Goal: Find specific page/section

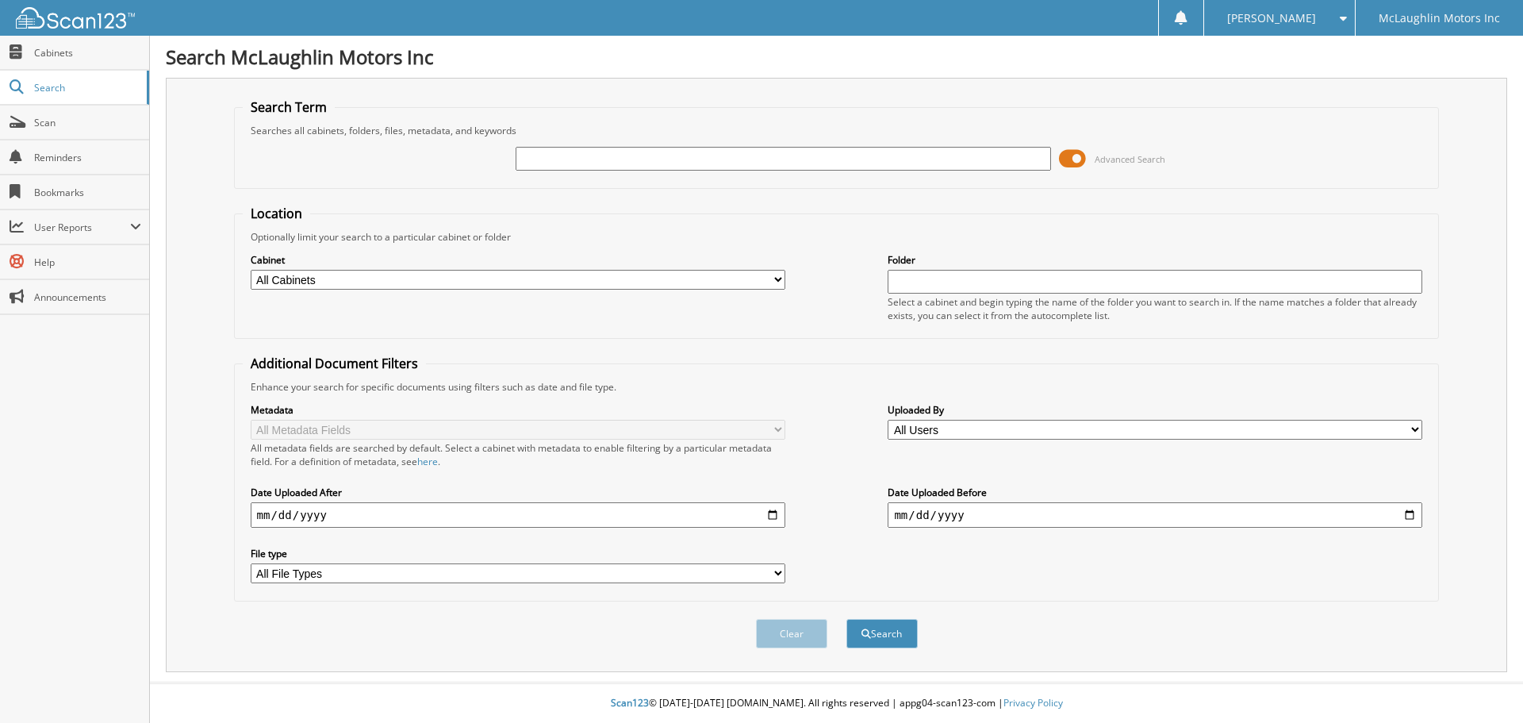
click at [594, 158] on input "text" at bounding box center [783, 159] width 535 height 24
type input "284892"
click at [847, 619] on button "Search" at bounding box center [882, 633] width 71 height 29
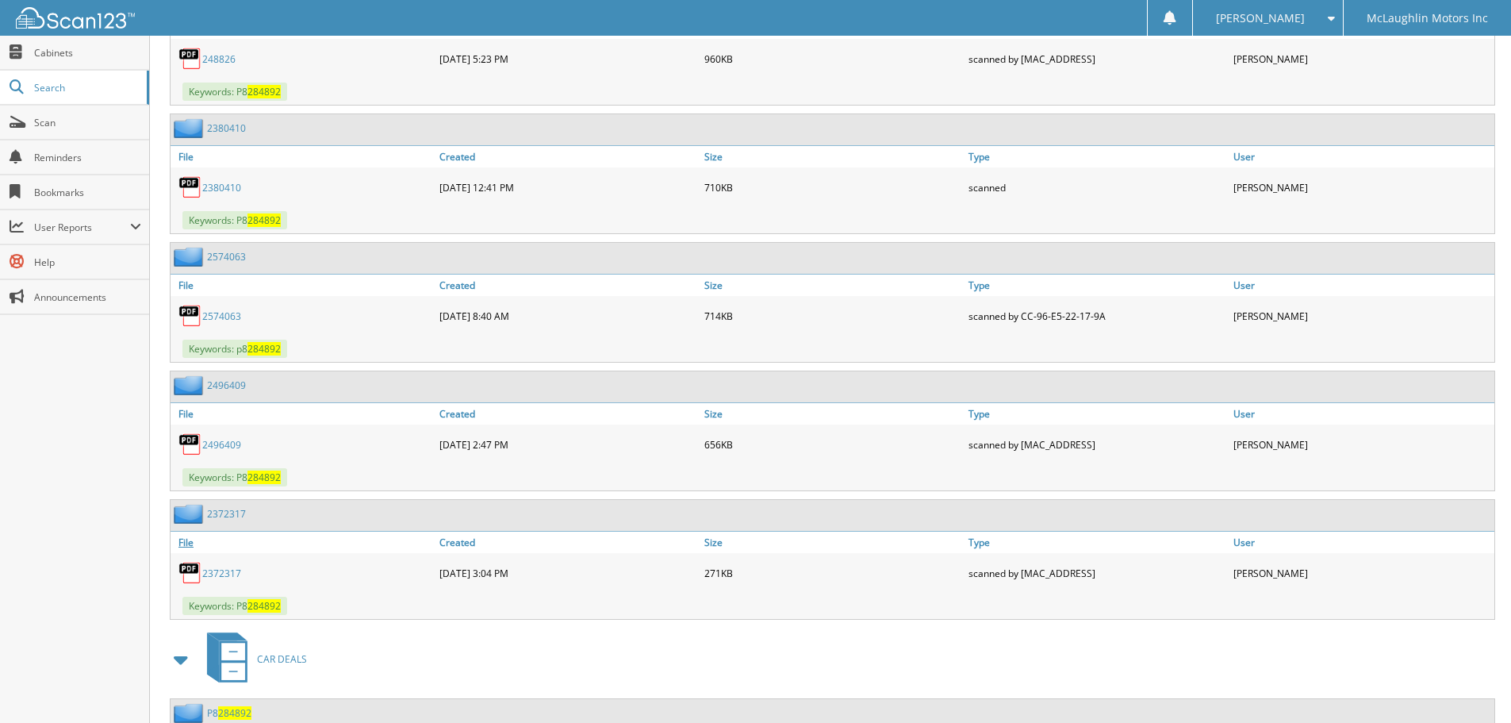
scroll to position [1094, 0]
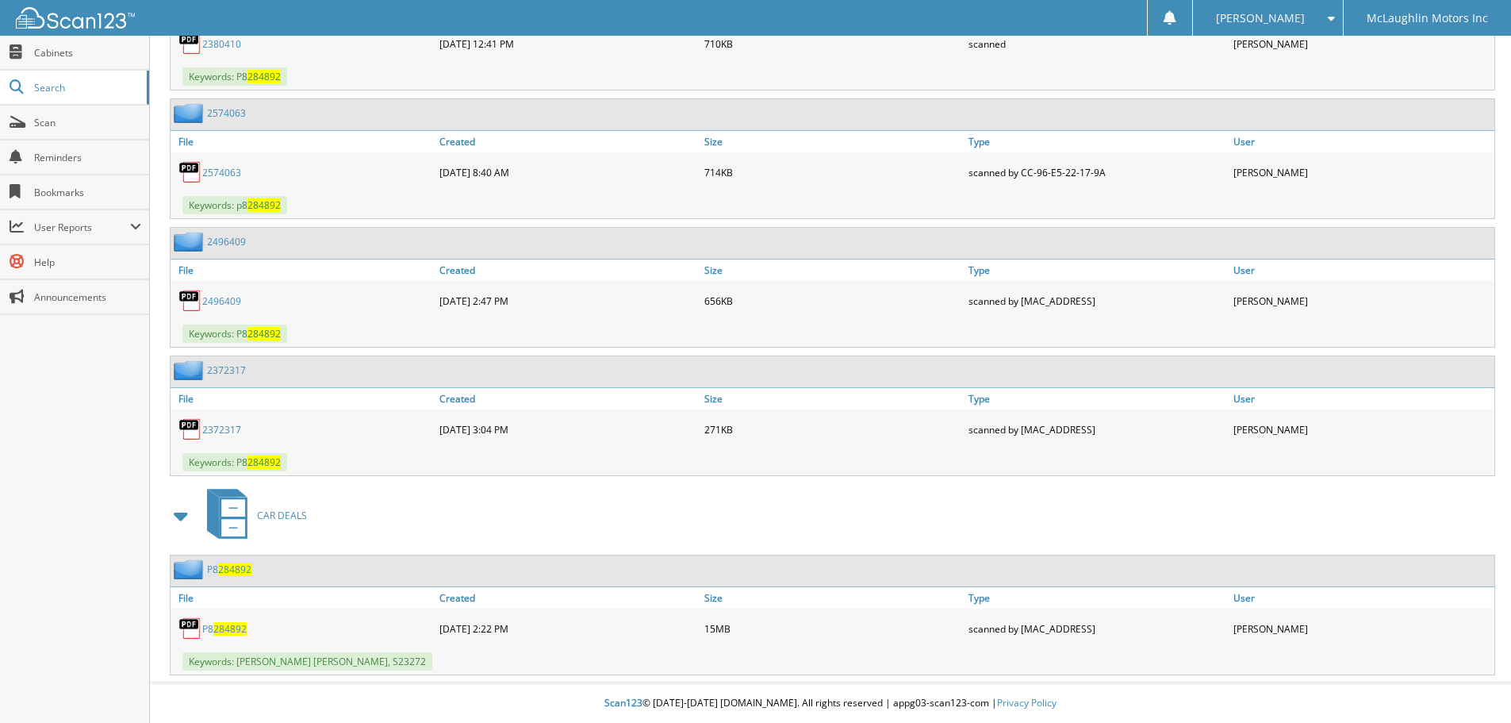
click at [218, 630] on span "284892" at bounding box center [229, 628] width 33 height 13
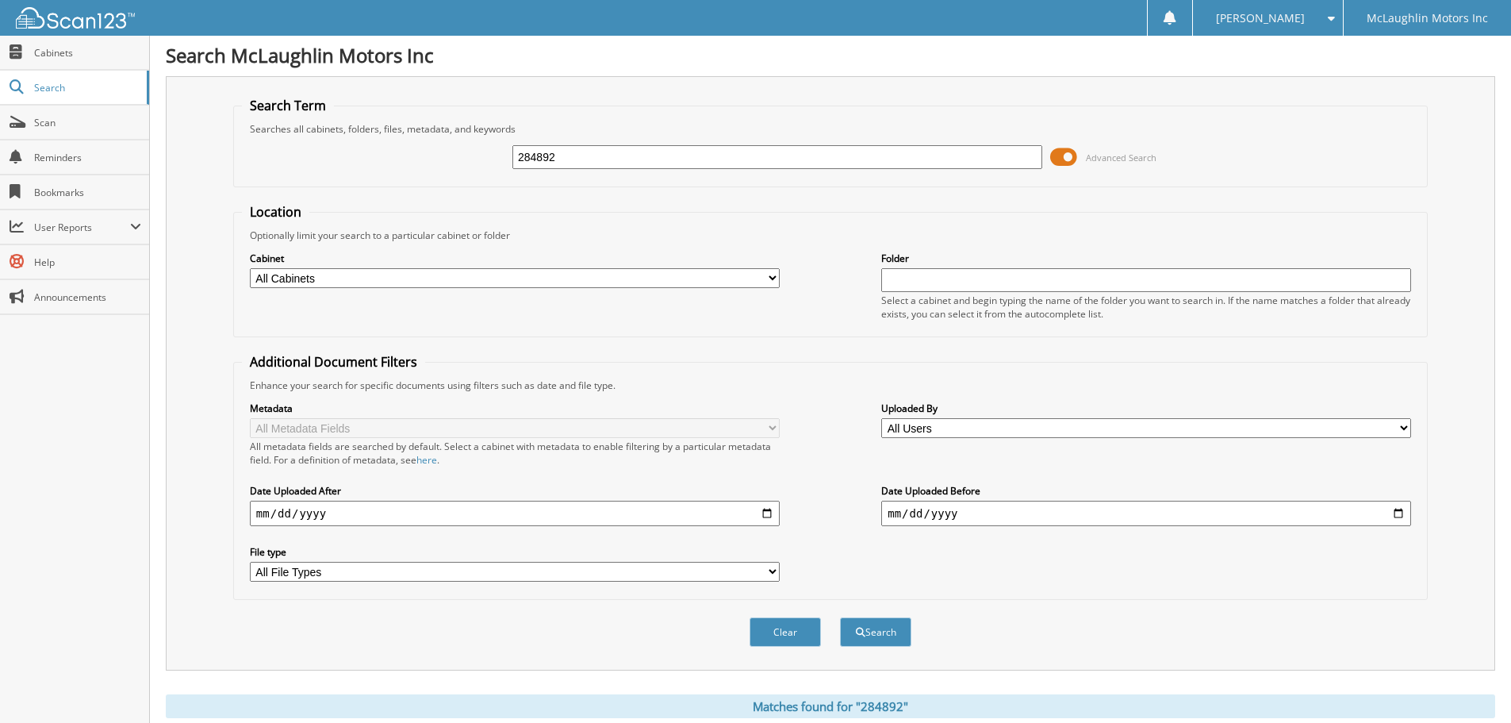
scroll to position [0, 0]
drag, startPoint x: 586, startPoint y: 154, endPoint x: 386, endPoint y: 144, distance: 200.2
click at [386, 144] on div "284892 Advanced Search" at bounding box center [830, 158] width 1177 height 43
type input "419566"
click at [840, 619] on button "Search" at bounding box center [875, 633] width 71 height 29
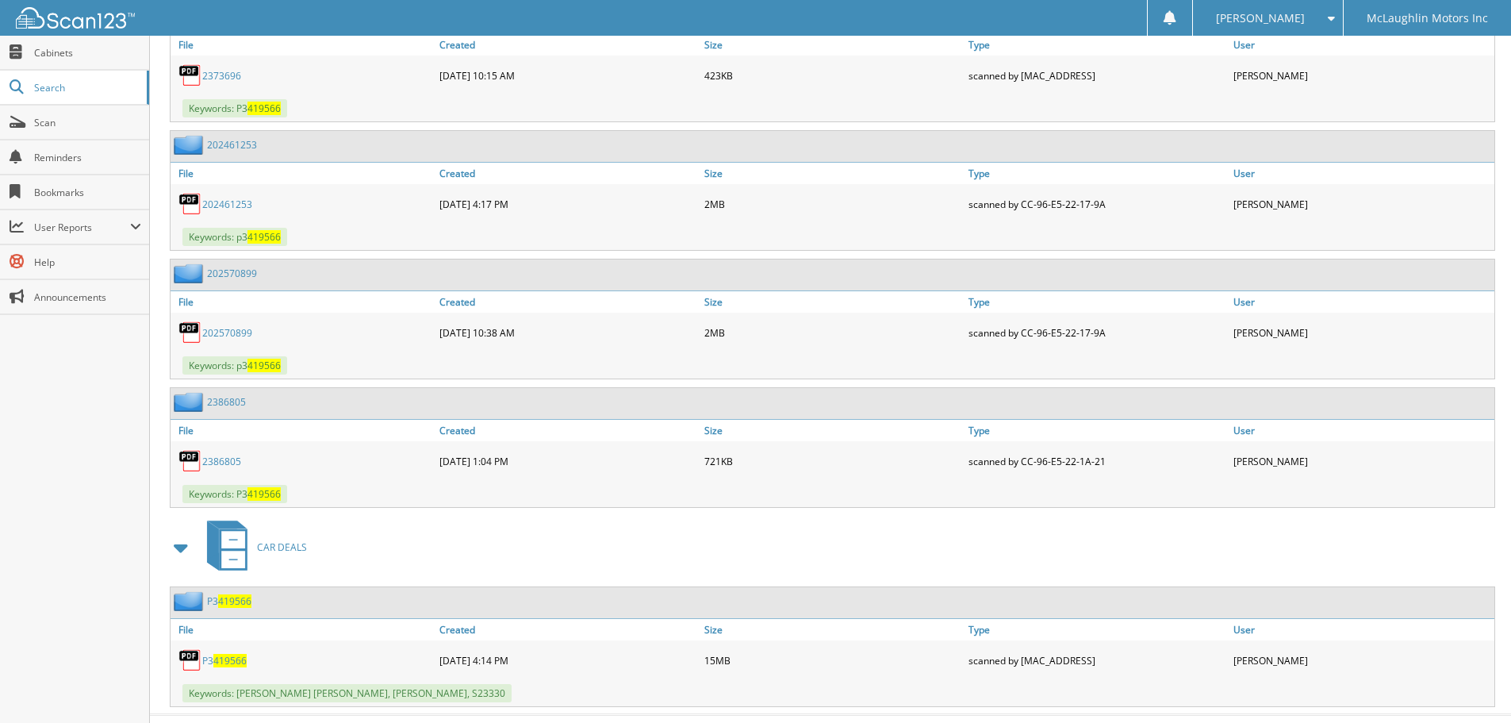
scroll to position [1223, 0]
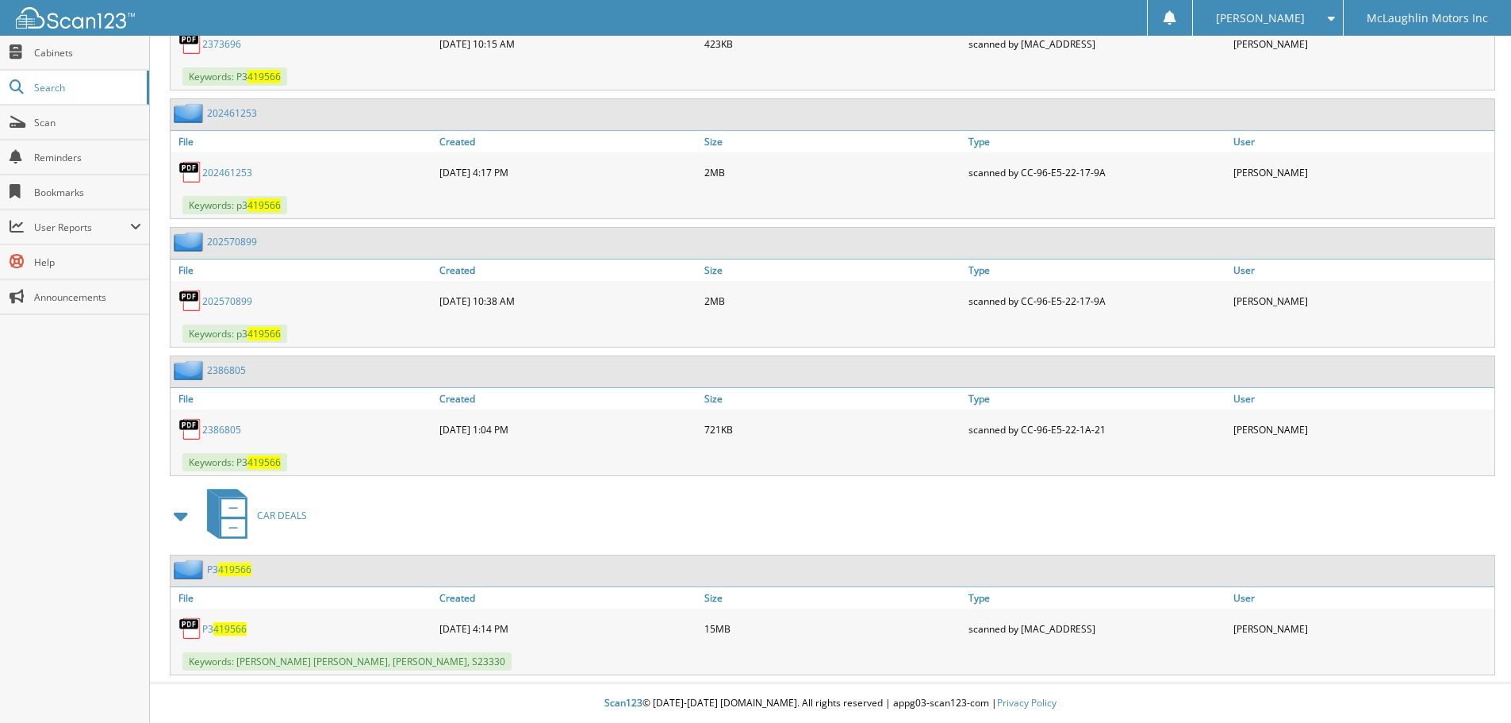
click at [221, 625] on span "419566" at bounding box center [229, 628] width 33 height 13
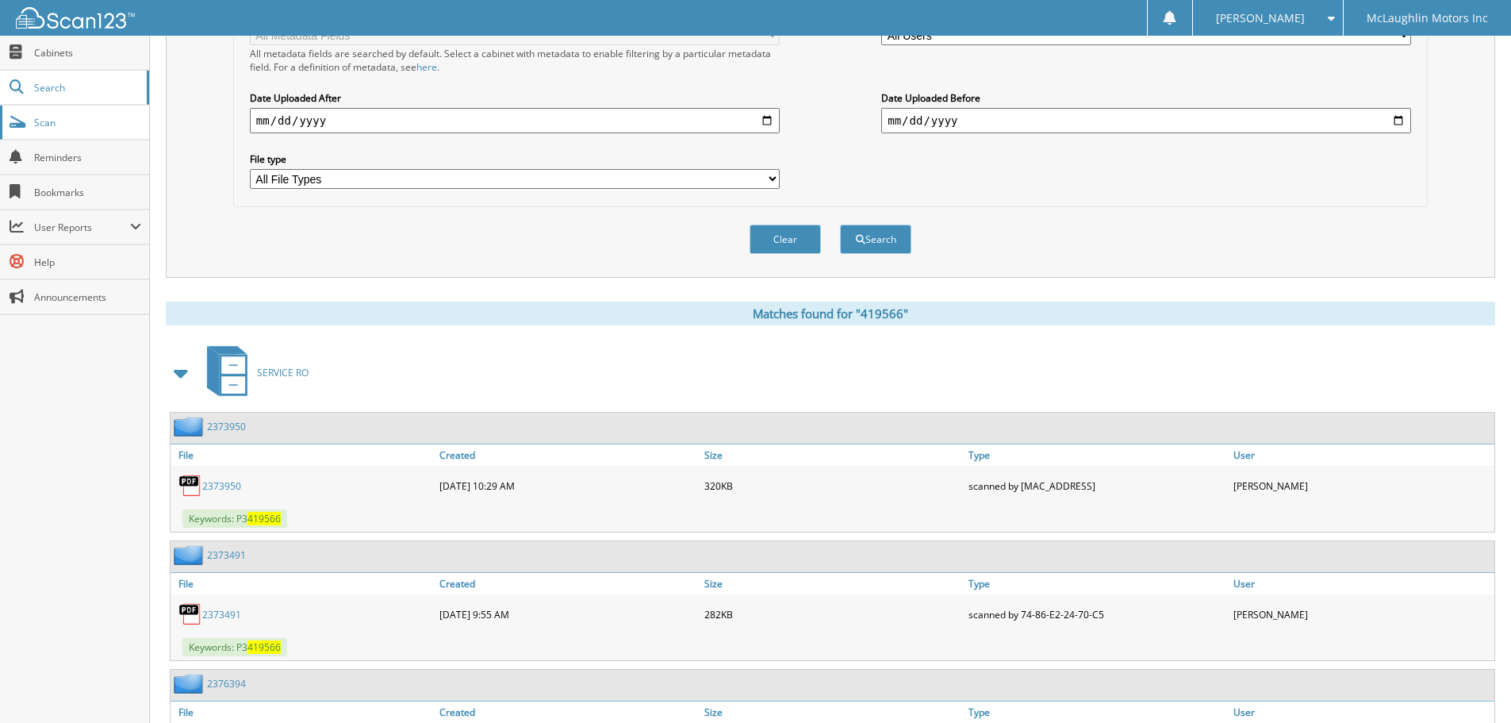
scroll to position [191, 0]
